Goal: Information Seeking & Learning: Learn about a topic

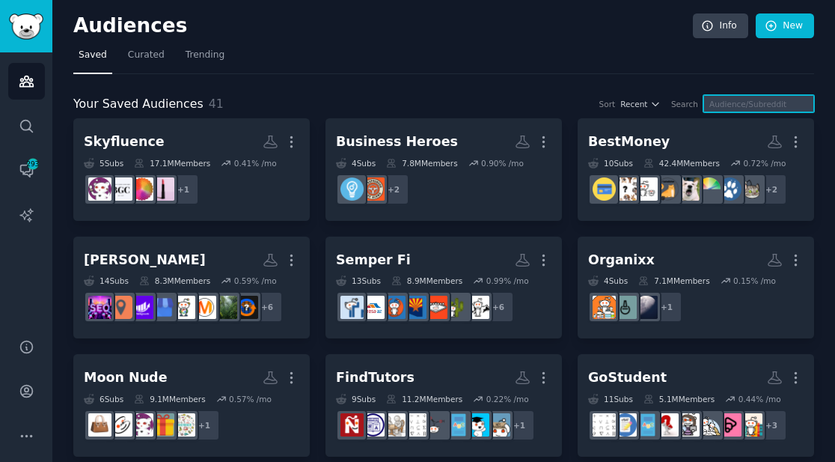
click at [735, 105] on input "text" at bounding box center [759, 103] width 111 height 17
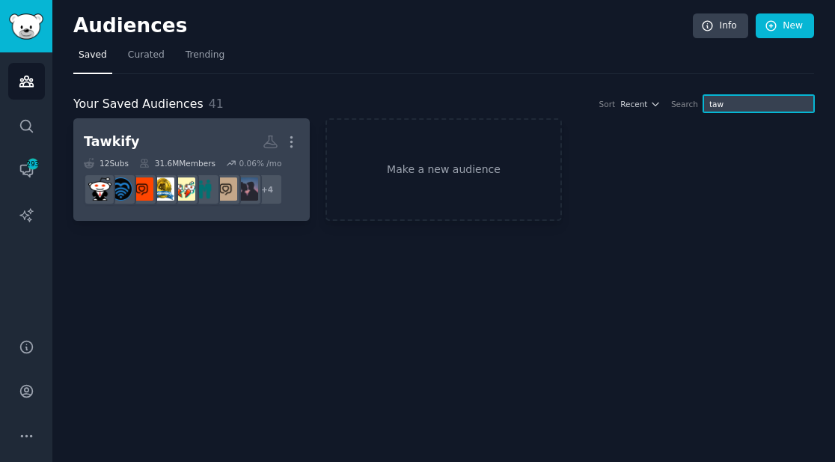
type input "taw"
click at [225, 144] on h2 "Tawkify More" at bounding box center [192, 142] width 216 height 26
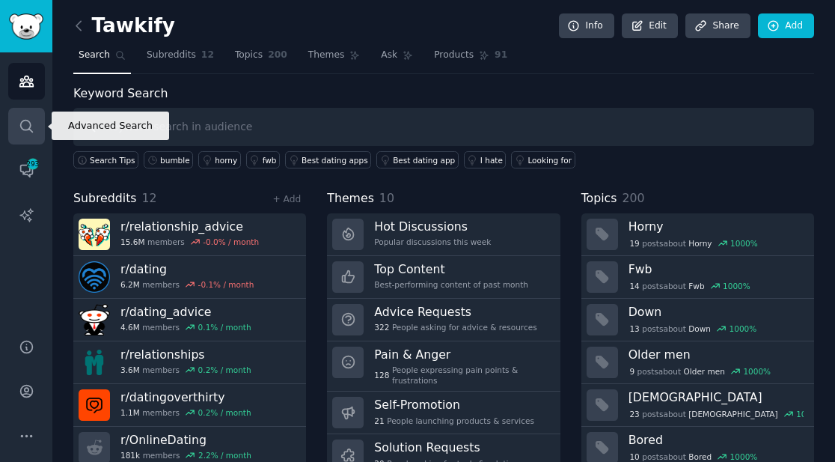
click at [23, 120] on icon "Sidebar" at bounding box center [26, 126] width 12 height 12
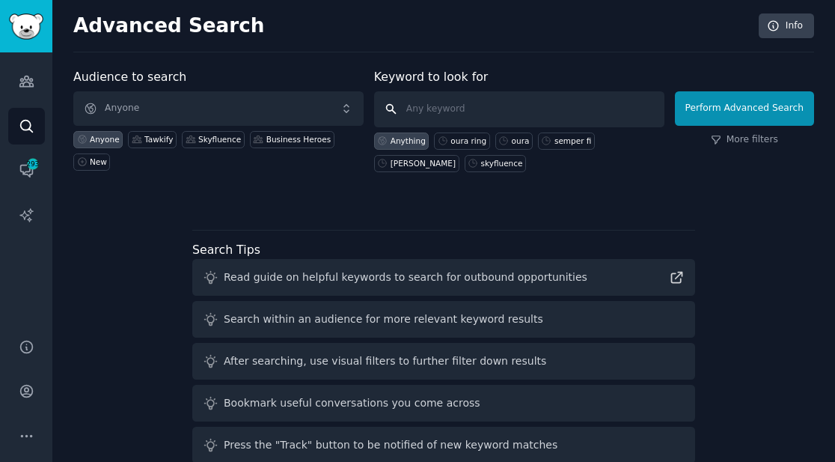
click at [433, 109] on input "text" at bounding box center [519, 109] width 290 height 36
type input "tawkify"
click button "Perform Advanced Search" at bounding box center [744, 108] width 139 height 34
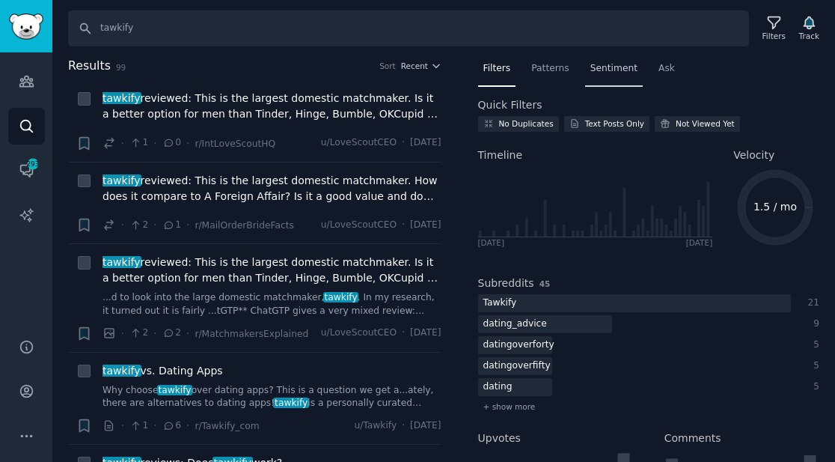
click at [617, 68] on span "Sentiment" at bounding box center [614, 68] width 47 height 13
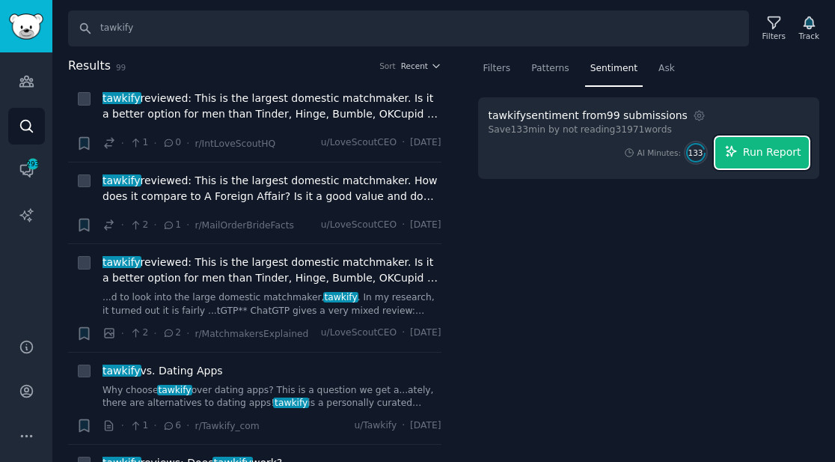
click at [760, 159] on span "Run Report" at bounding box center [772, 152] width 58 height 16
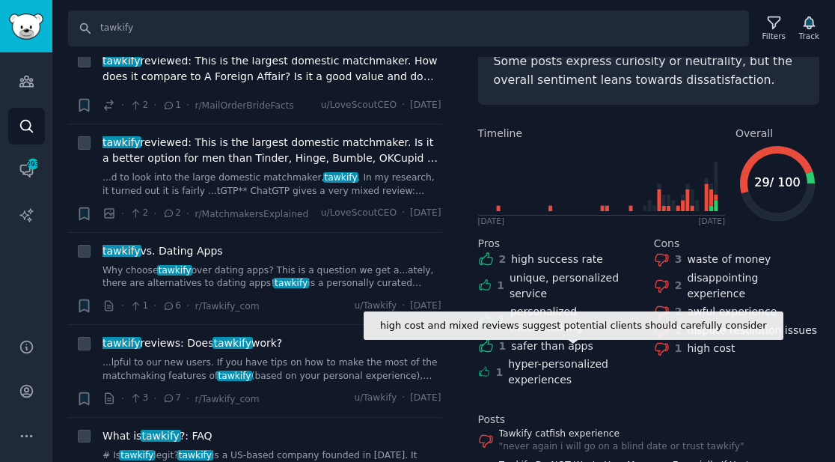
scroll to position [288, 0]
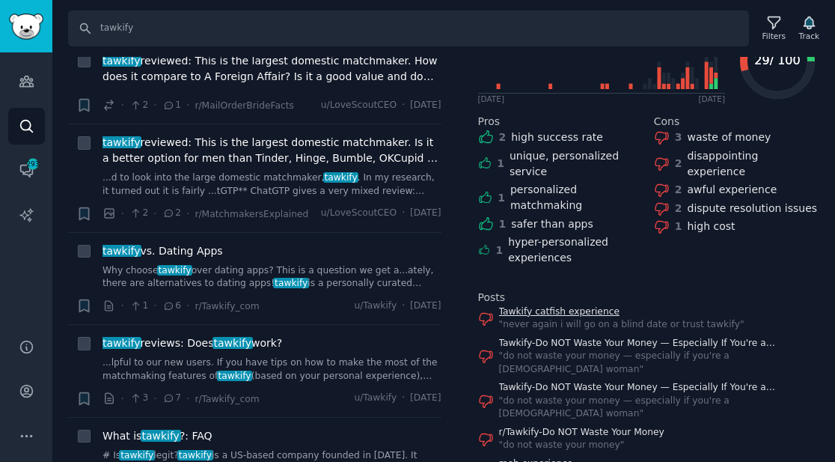
click at [591, 305] on link "Tawkify catfish experience" at bounding box center [622, 311] width 246 height 13
click at [132, 35] on input "tawkify" at bounding box center [408, 28] width 681 height 36
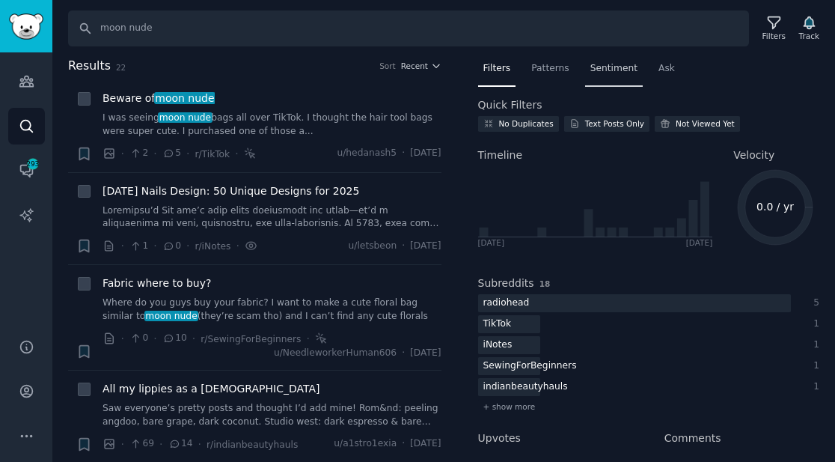
click at [616, 67] on span "Sentiment" at bounding box center [614, 68] width 47 height 13
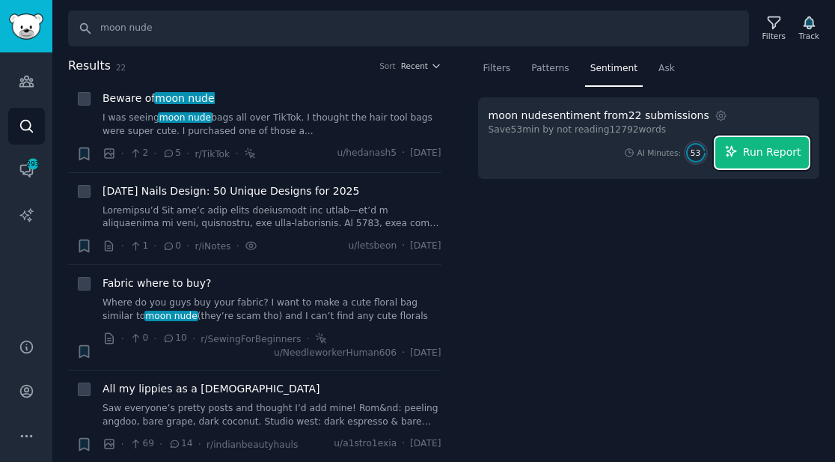
click at [748, 155] on span "Run Report" at bounding box center [772, 152] width 58 height 16
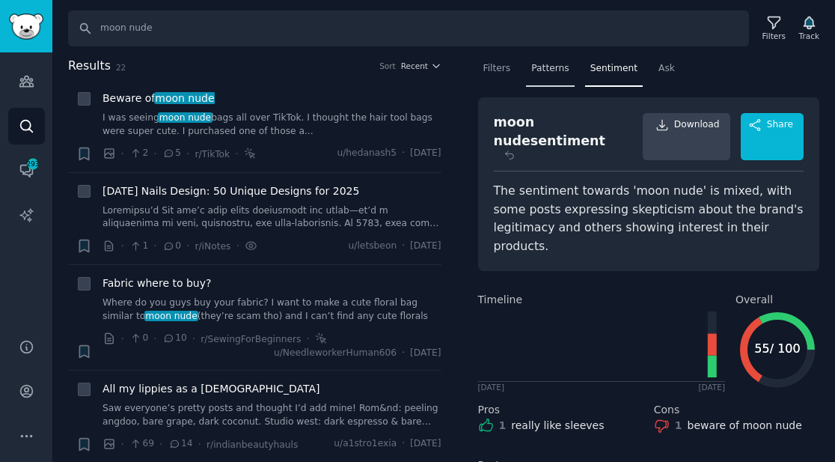
click at [526, 69] on div "Patterns" at bounding box center [550, 72] width 48 height 31
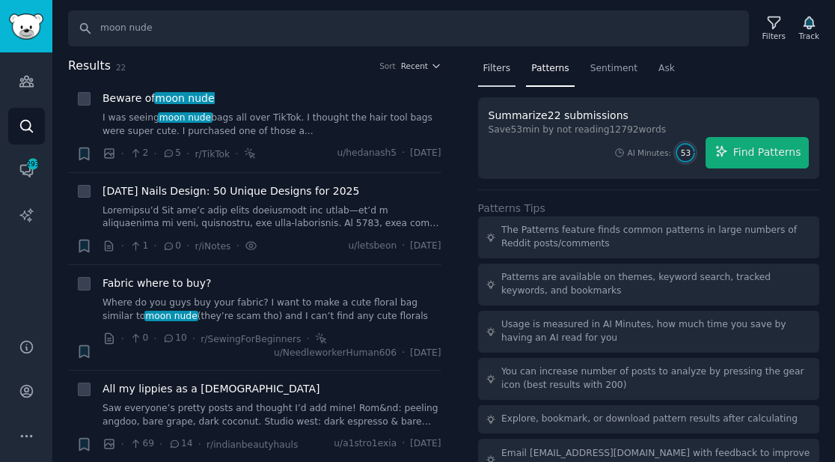
click at [502, 67] on span "Filters" at bounding box center [498, 68] width 28 height 13
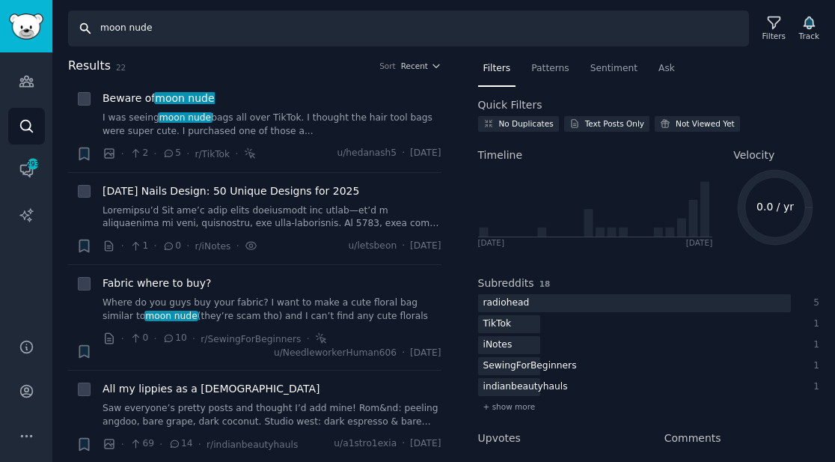
click at [418, 34] on input "moon nude" at bounding box center [408, 28] width 681 height 36
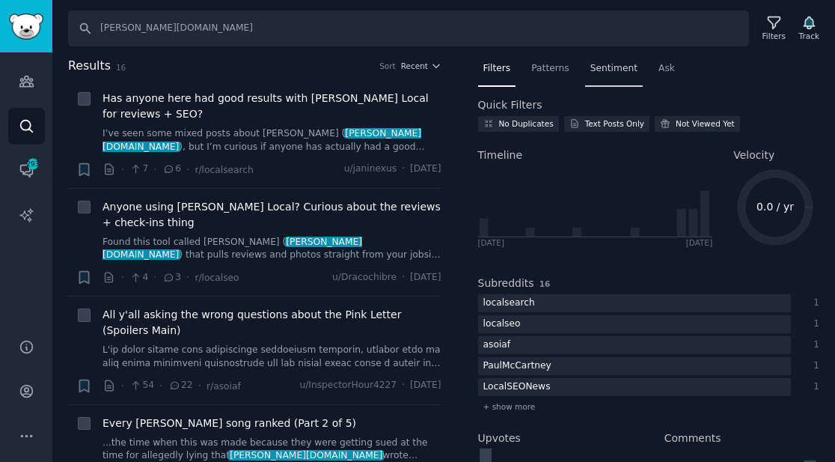
click at [615, 70] on span "Sentiment" at bounding box center [614, 68] width 47 height 13
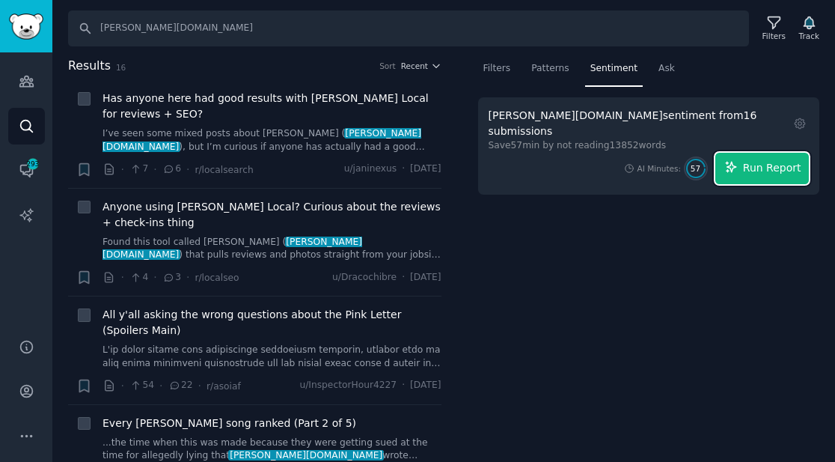
click at [755, 162] on button "Run Report" at bounding box center [763, 168] width 94 height 31
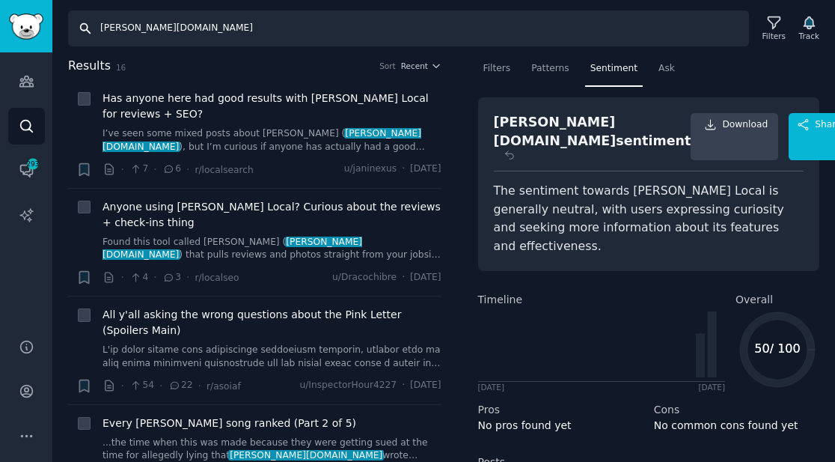
click at [184, 35] on input "[PERSON_NAME][DOMAIN_NAME]" at bounding box center [408, 28] width 681 height 36
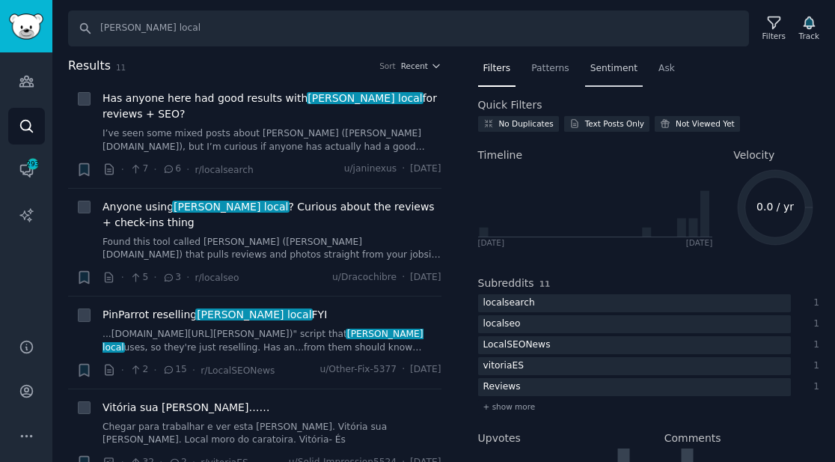
click at [603, 67] on span "Sentiment" at bounding box center [614, 68] width 47 height 13
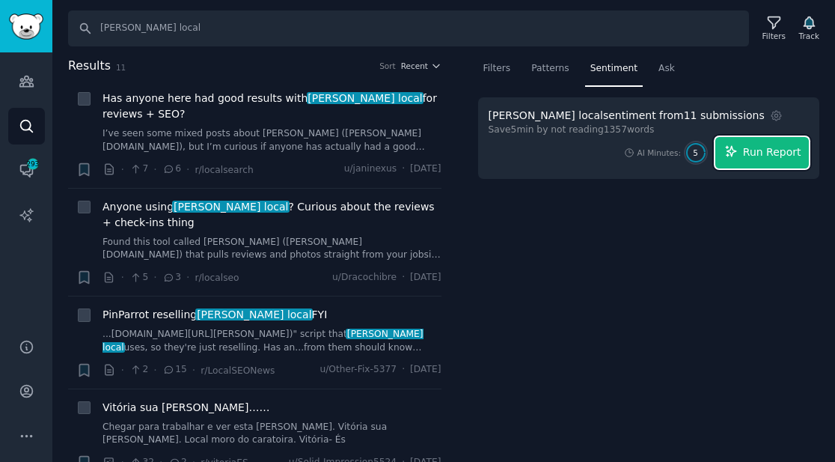
click at [752, 149] on span "Run Report" at bounding box center [772, 152] width 58 height 16
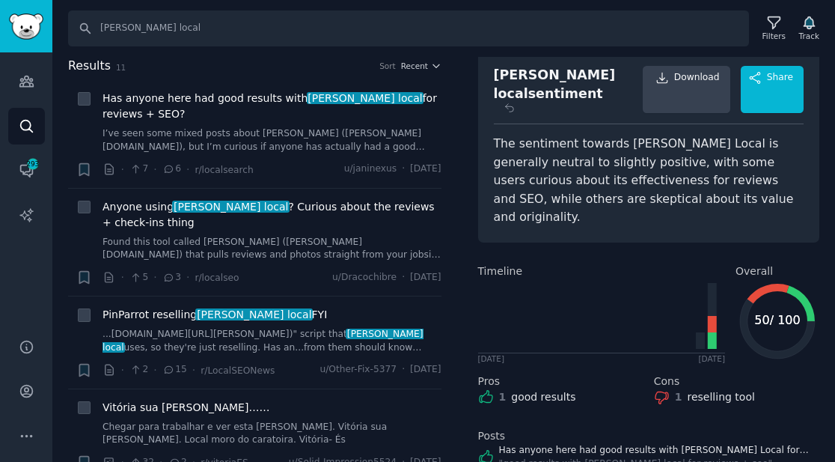
scroll to position [42, 0]
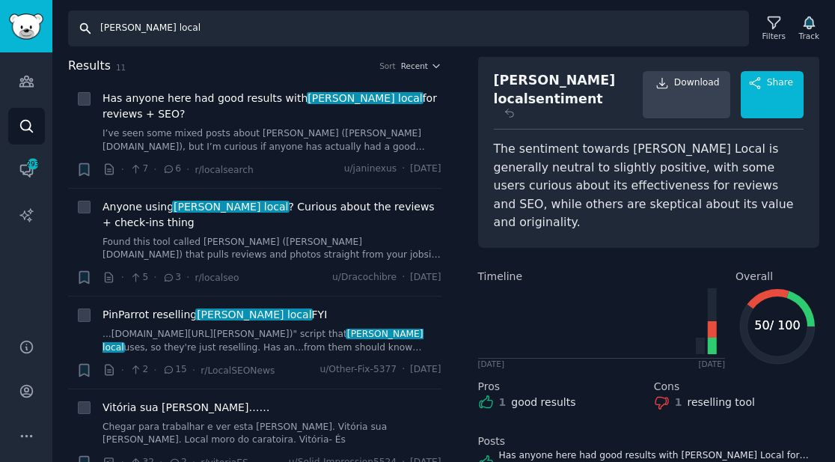
click at [278, 27] on input "[PERSON_NAME] local" at bounding box center [408, 28] width 681 height 36
type input "skyfluence beauty"
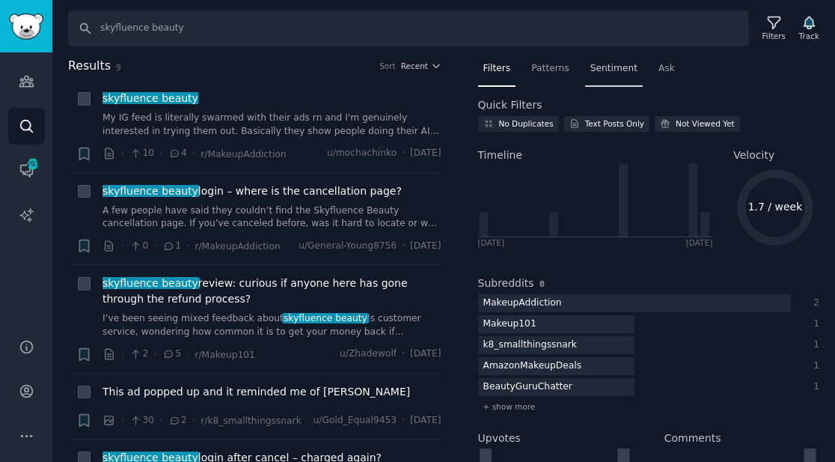
click at [613, 73] on span "Sentiment" at bounding box center [614, 68] width 47 height 13
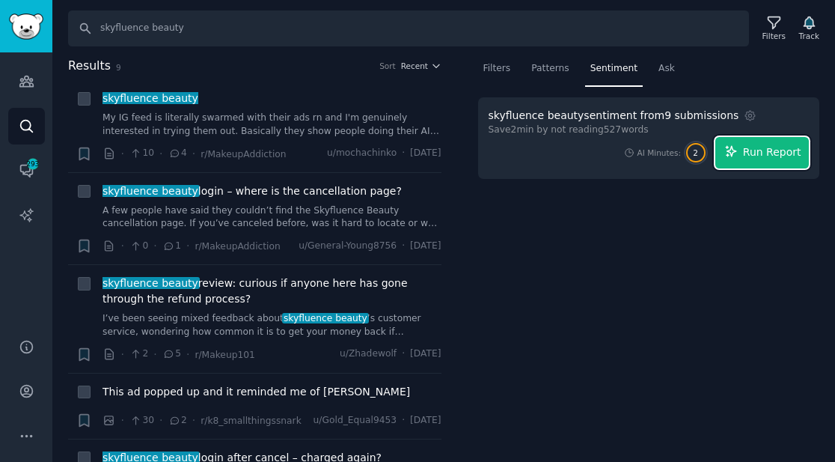
click at [749, 150] on span "Run Report" at bounding box center [772, 152] width 58 height 16
